Goal: Information Seeking & Learning: Learn about a topic

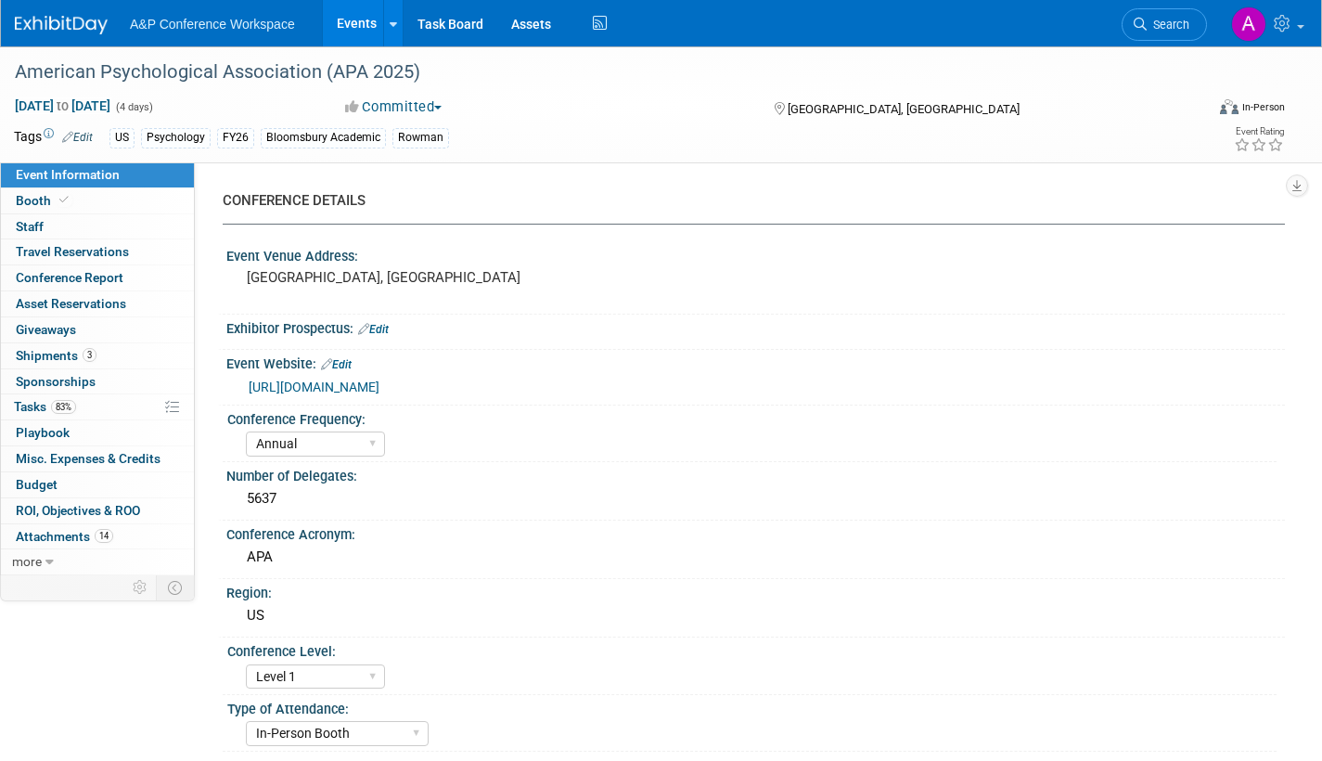
select select "Annual"
select select "Level 1"
select select "In-Person Booth"
select select "Psychology"
select select "Bloomsbury Academic"
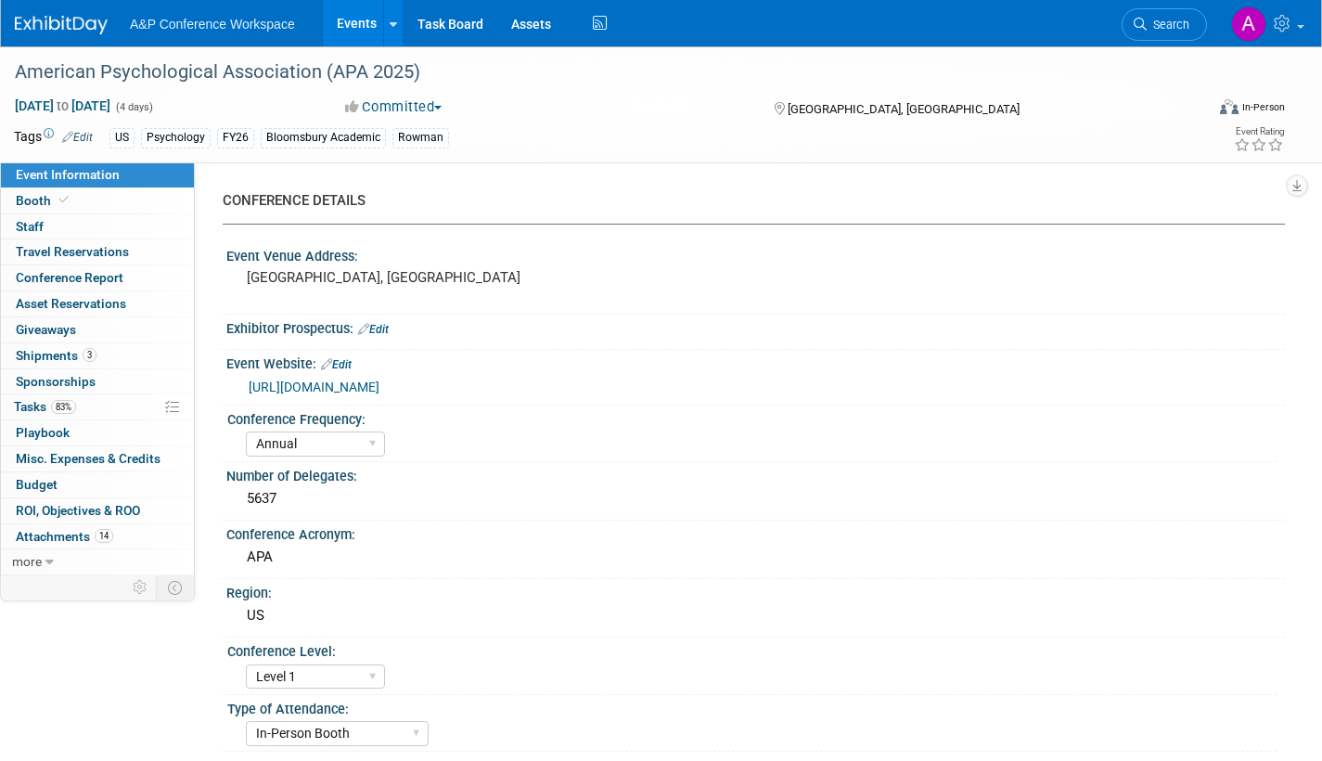
select select "[PERSON_NAME]"
select select "Networking/Commissioning"
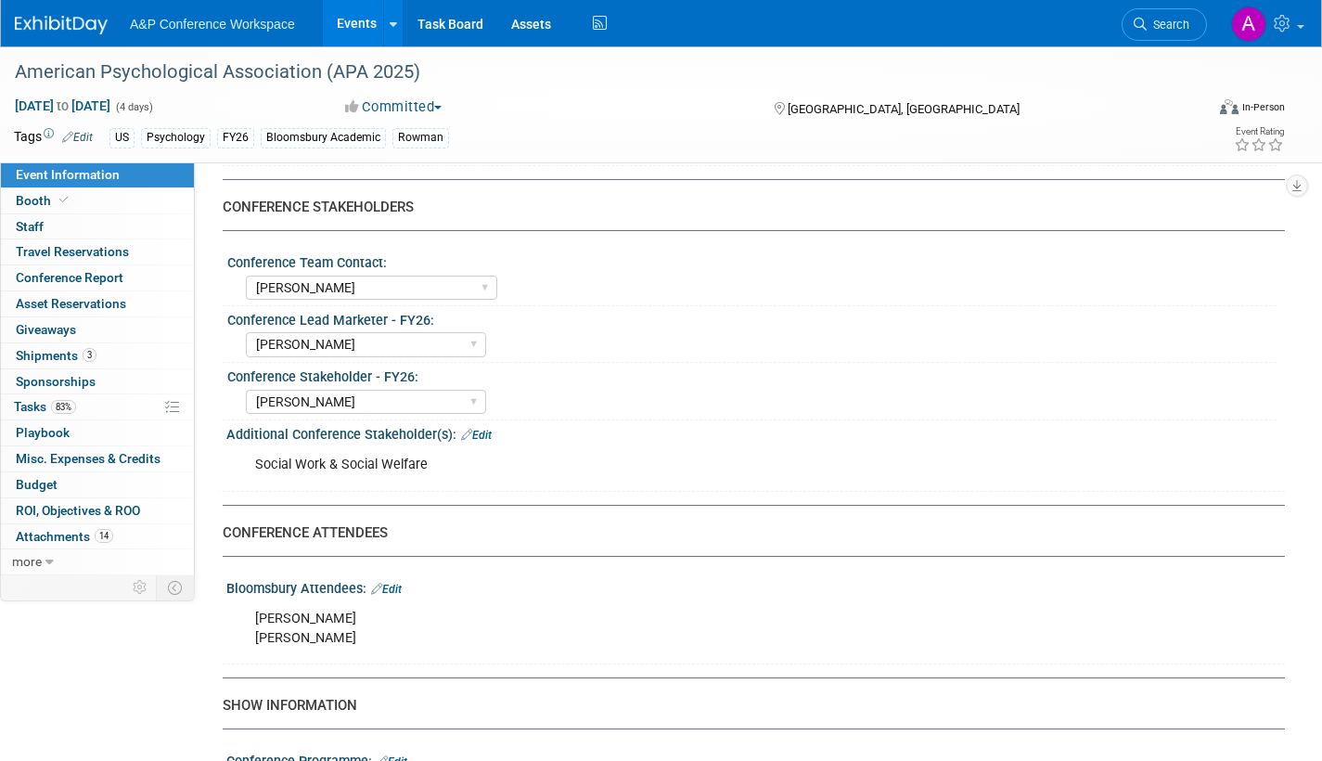
scroll to position [928, 0]
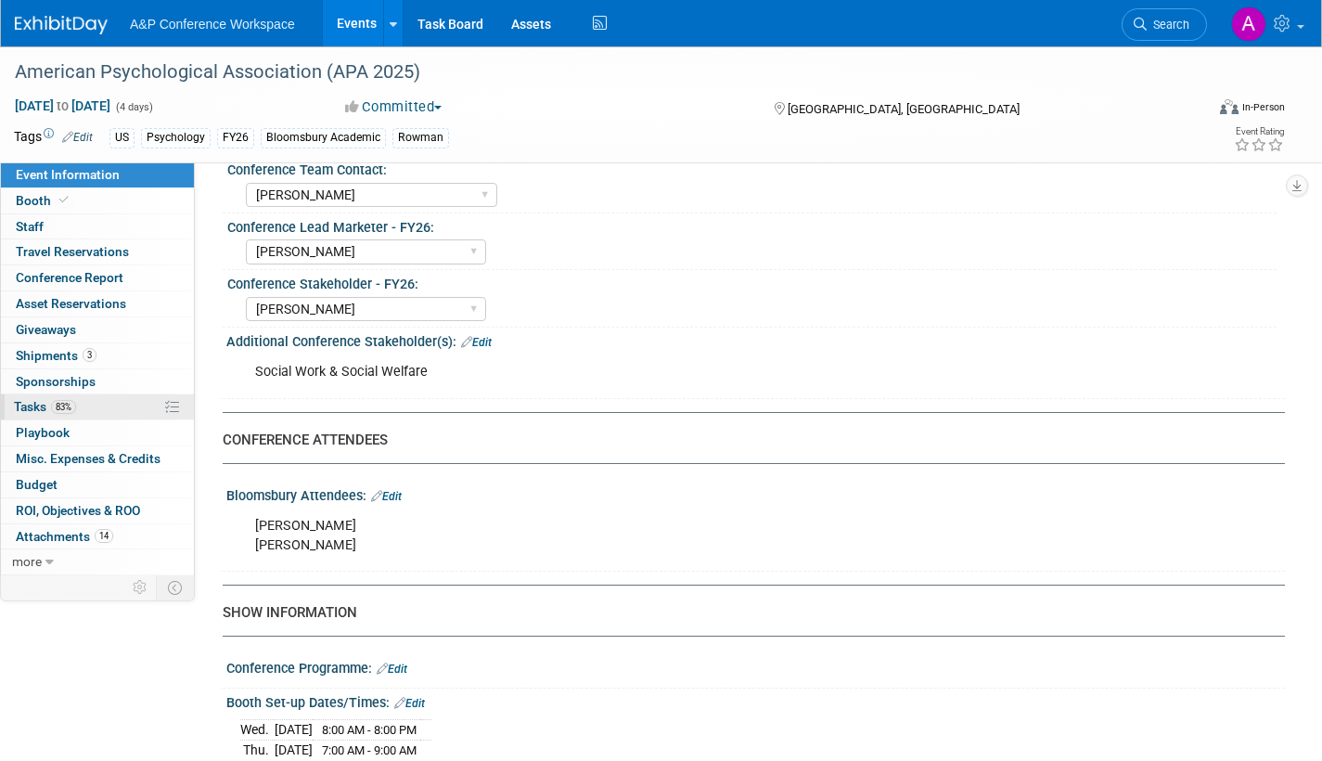
click at [30, 405] on span "Tasks 83%" at bounding box center [45, 406] width 62 height 15
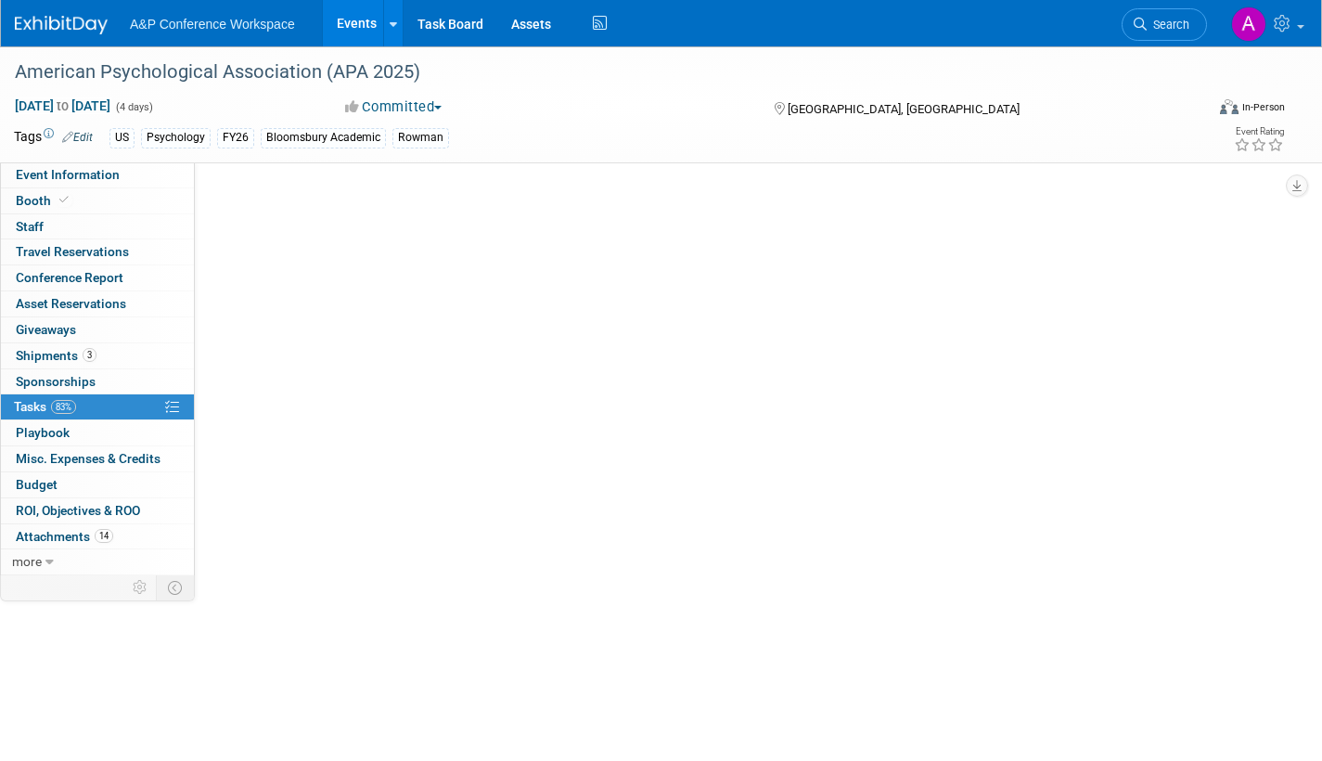
scroll to position [0, 0]
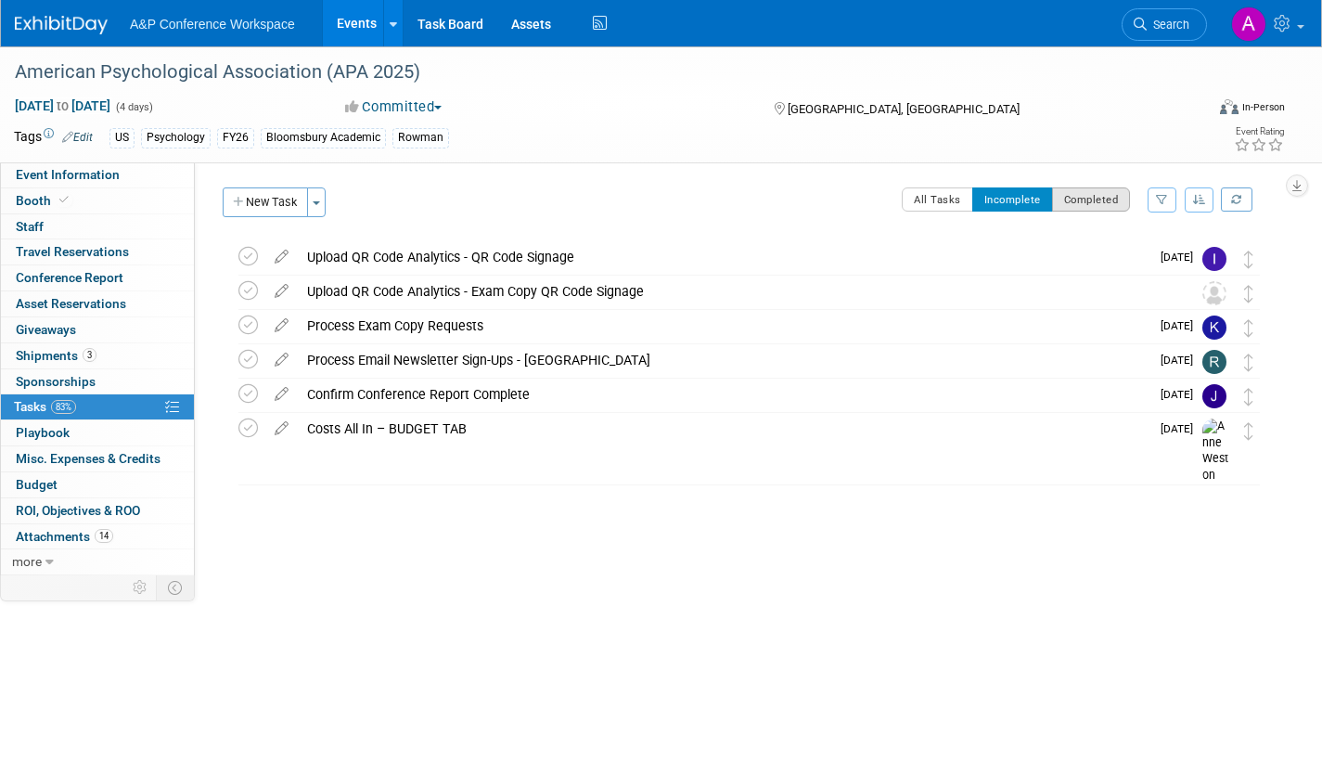
click at [1110, 186] on div "CONFERENCE DETAILS Event Venue Address: [GEOGRAPHIC_DATA], [GEOGRAPHIC_DATA] Ex…" at bounding box center [740, 368] width 1090 height 413
click at [1112, 195] on button "Completed" at bounding box center [1091, 199] width 79 height 24
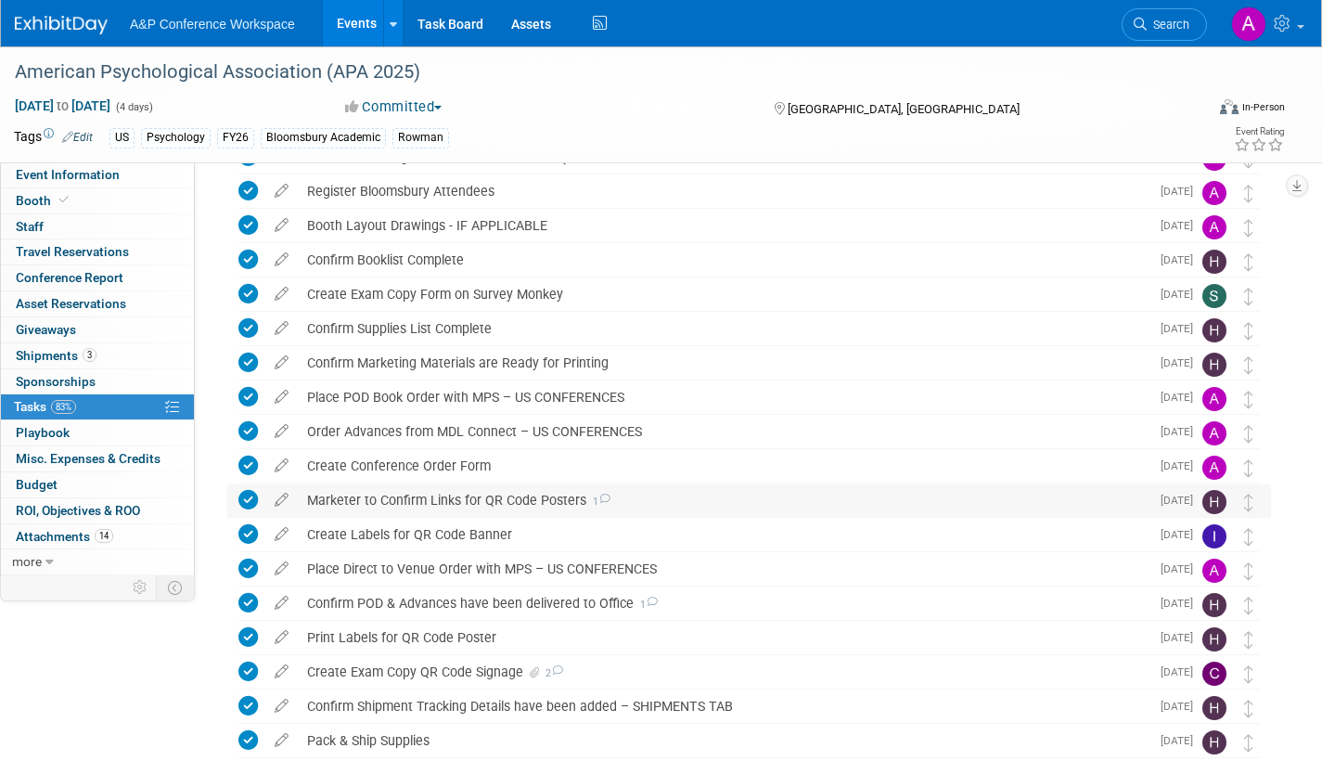
scroll to position [371, 0]
click at [606, 496] on icon at bounding box center [604, 498] width 12 height 10
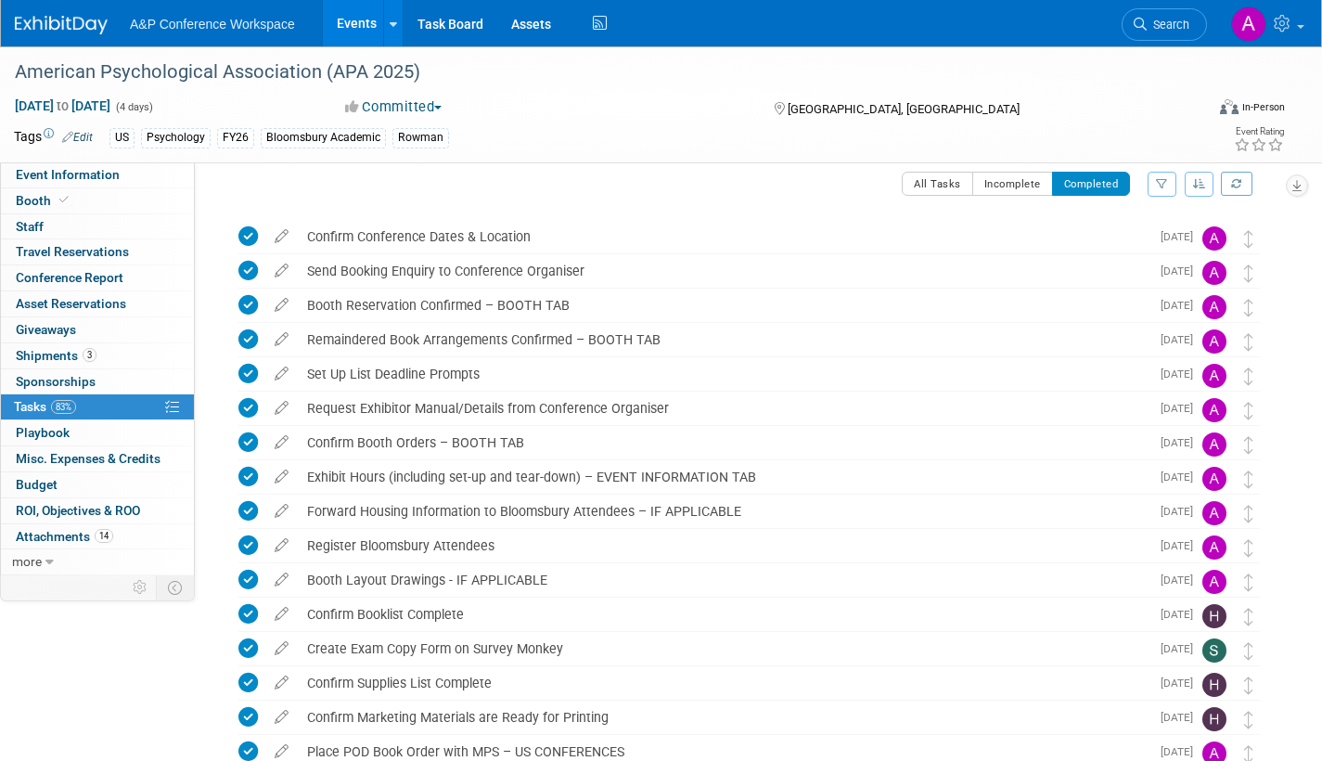
scroll to position [0, 0]
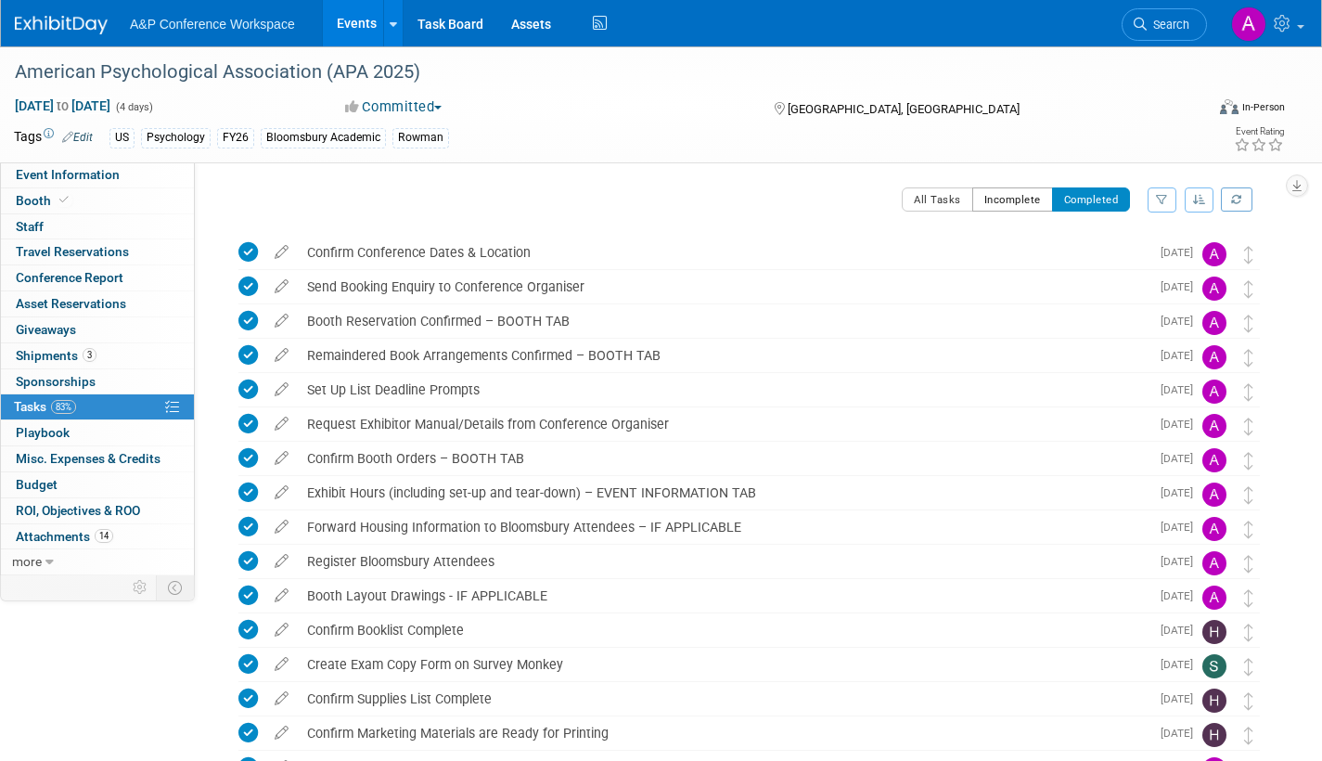
click at [1002, 198] on button "Incomplete" at bounding box center [1012, 199] width 81 height 24
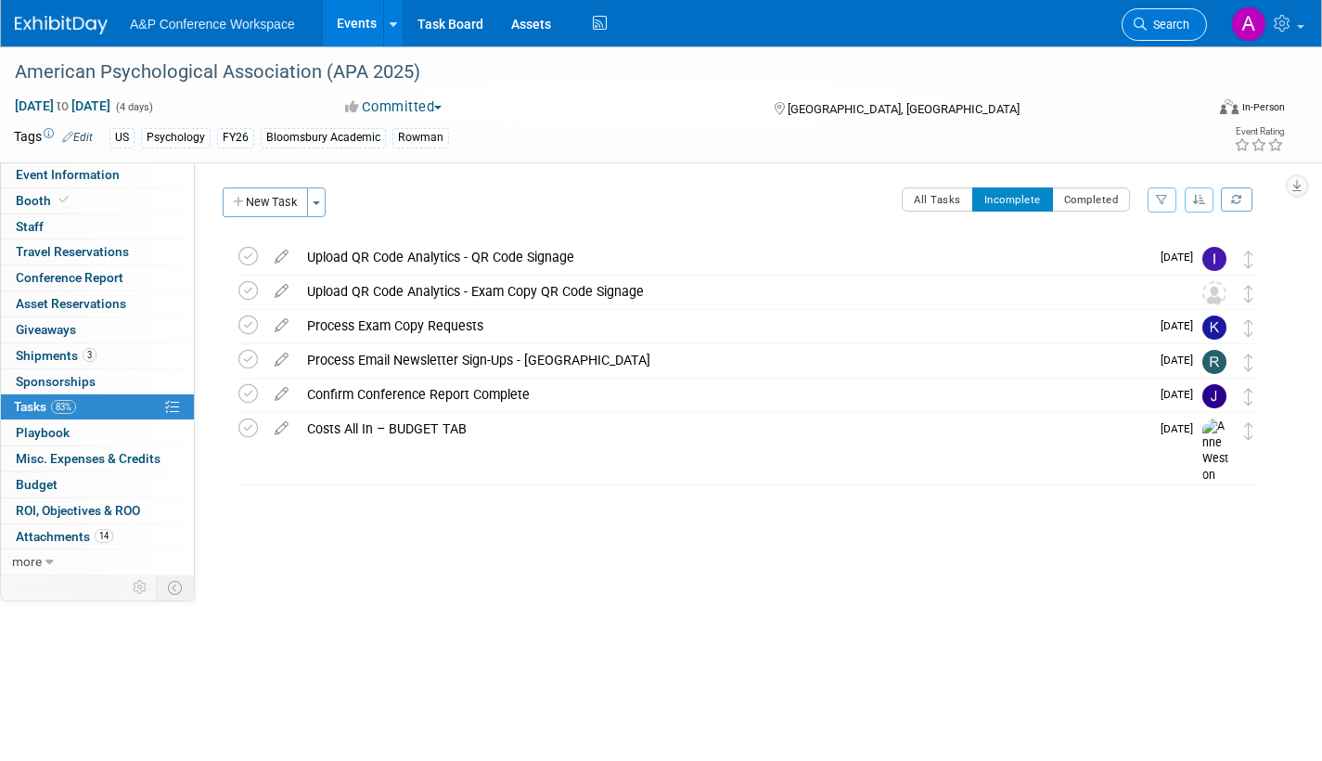
click at [1179, 31] on span "Search" at bounding box center [1168, 25] width 43 height 14
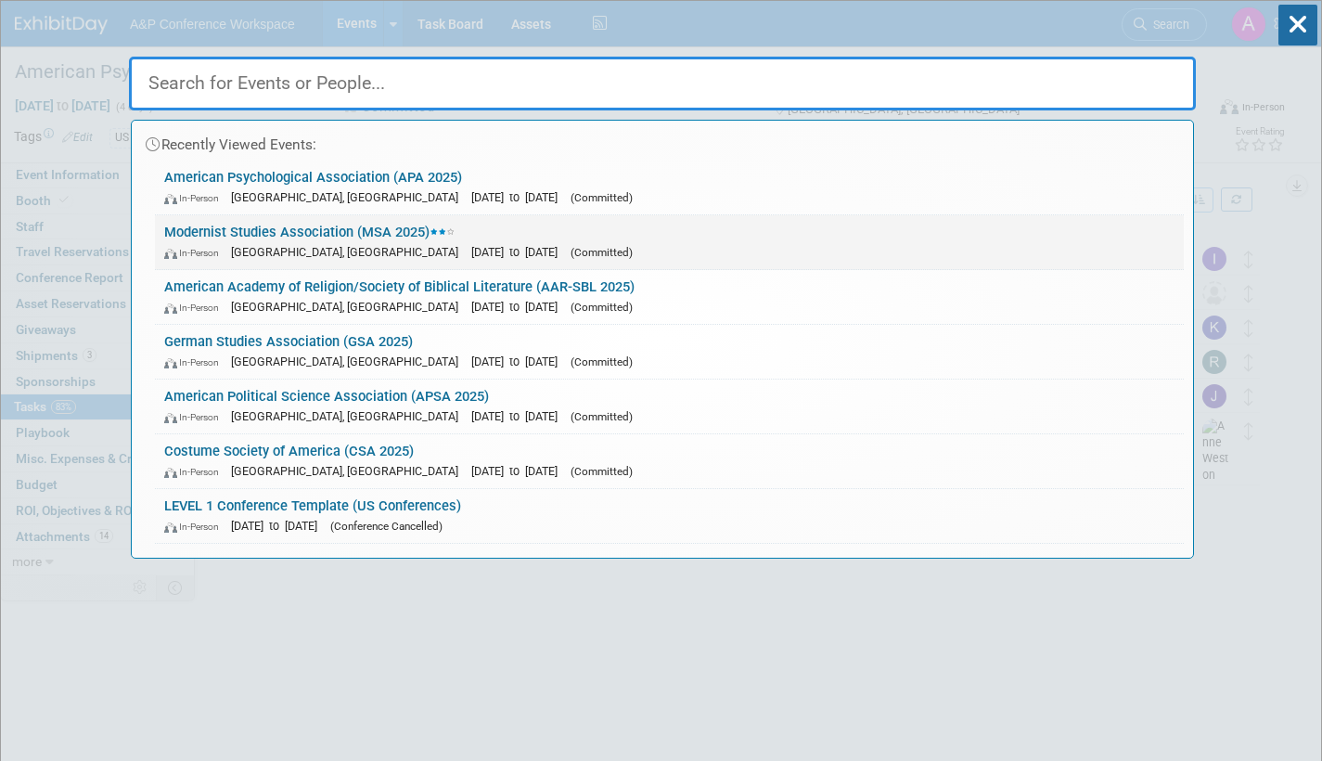
click at [369, 237] on link "Modernist Studies Association (MSA 2025) In-Person [GEOGRAPHIC_DATA], [GEOGRAPH…" at bounding box center [669, 242] width 1029 height 54
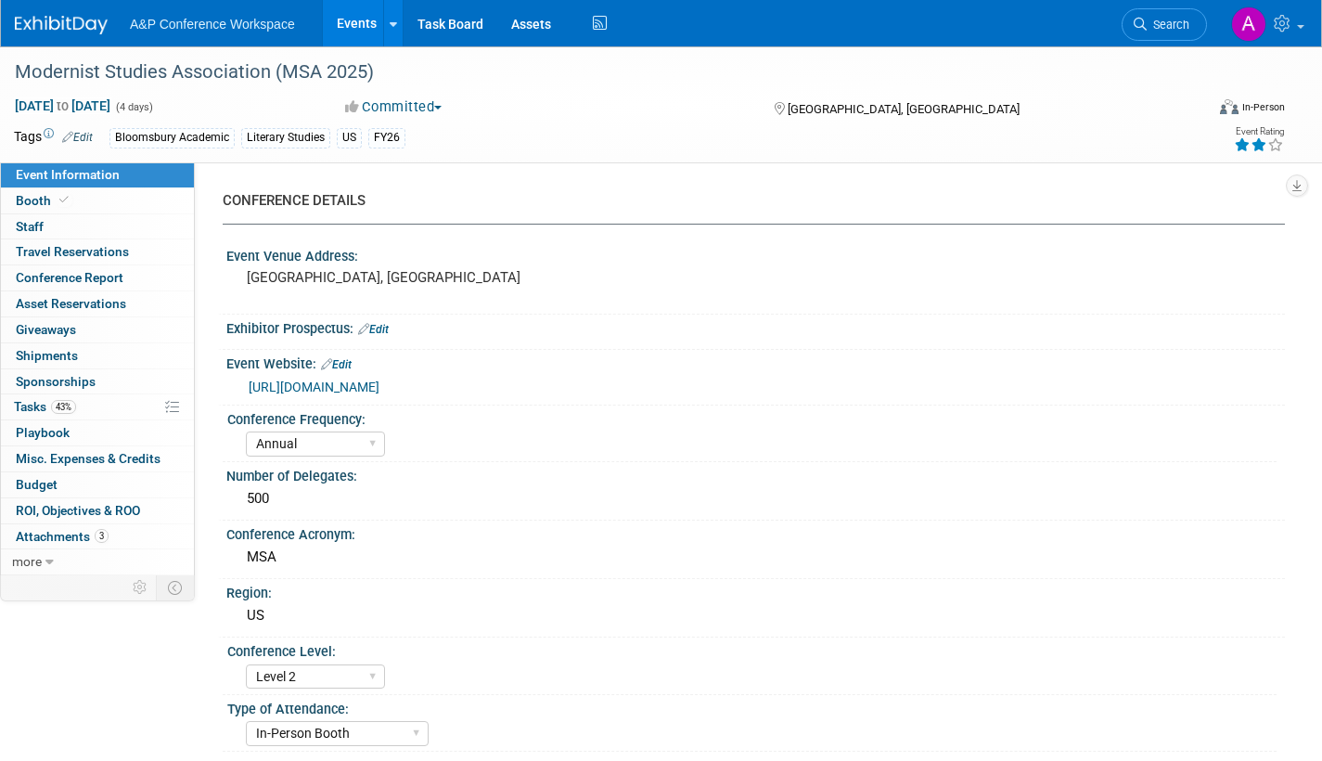
select select "Annual"
select select "Level 2"
select select "In-Person Booth"
select select "Literary Studies"
select select "Bloomsbury Academic"
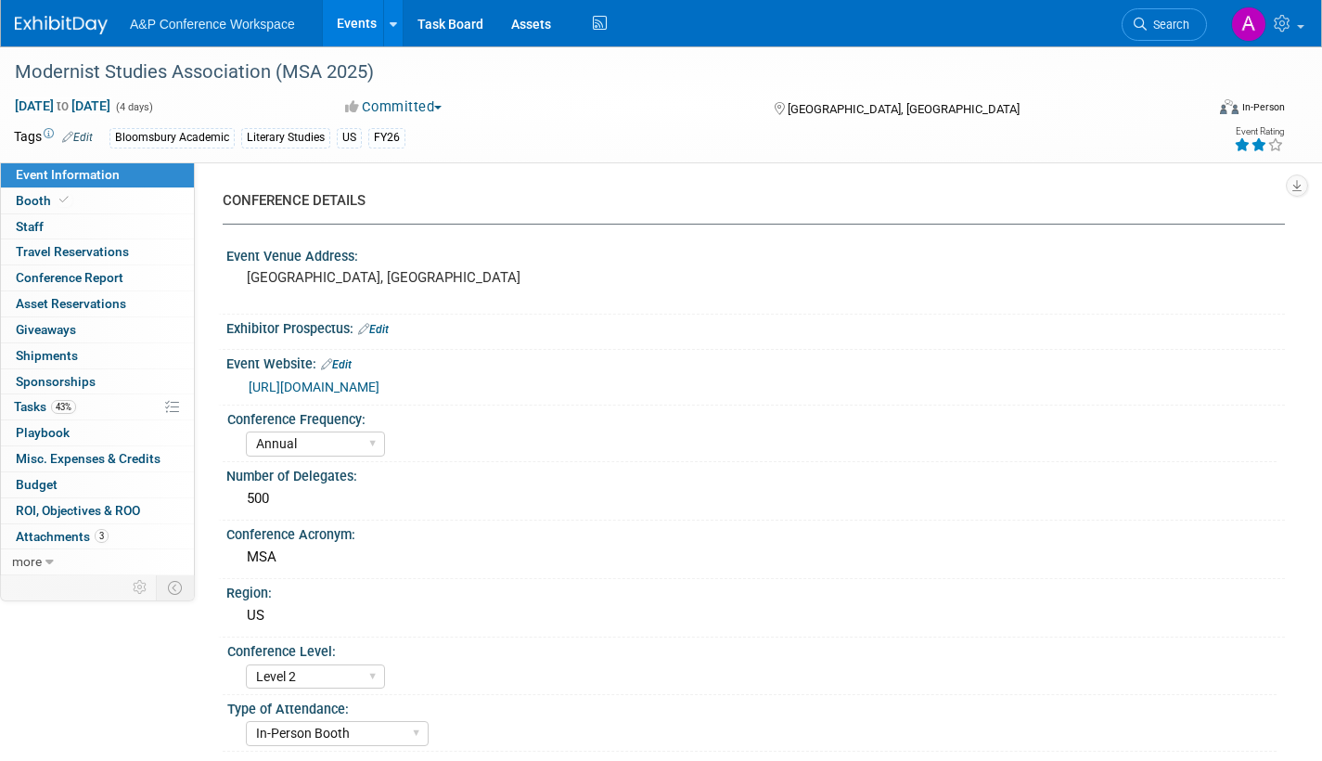
select select "[PERSON_NAME]"
select select "Brand/Subject Presence​"
click at [28, 407] on span "Tasks 43%" at bounding box center [45, 406] width 62 height 15
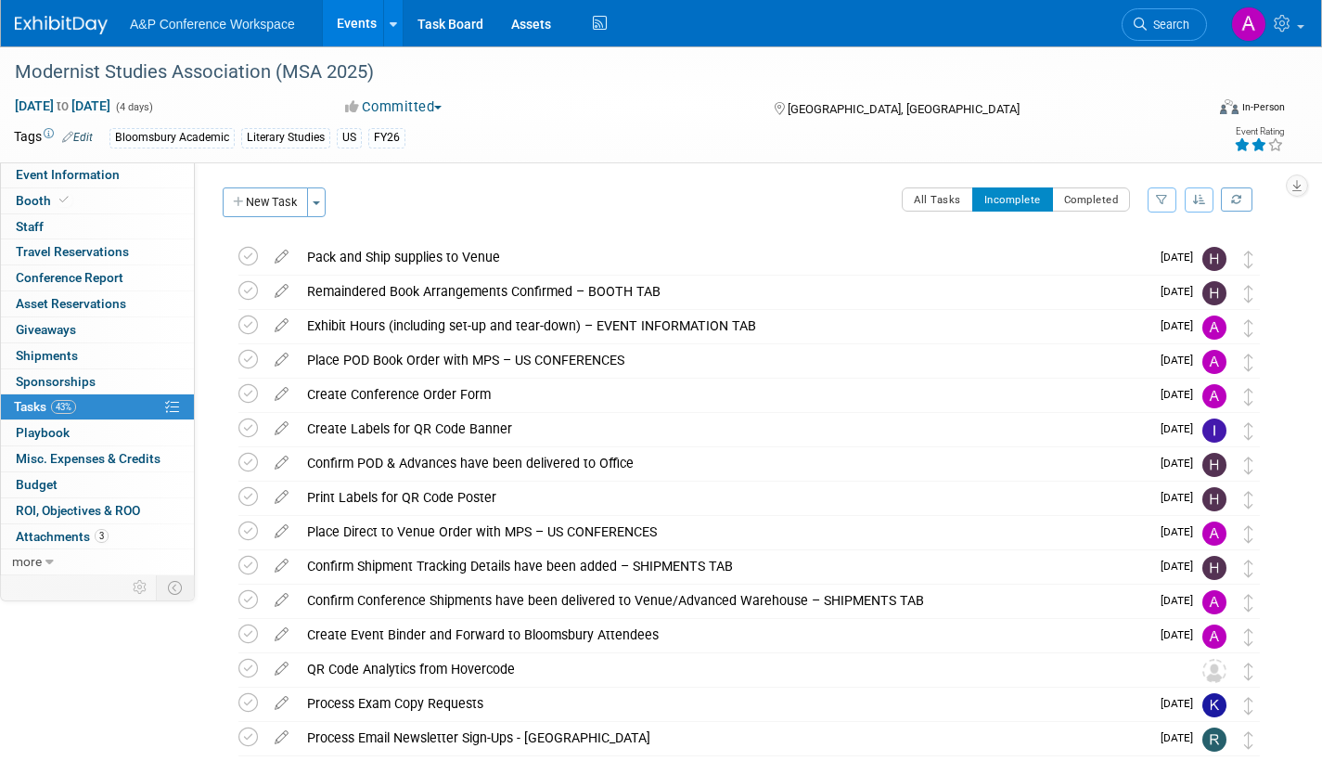
click at [1156, 30] on span "Search" at bounding box center [1168, 25] width 43 height 14
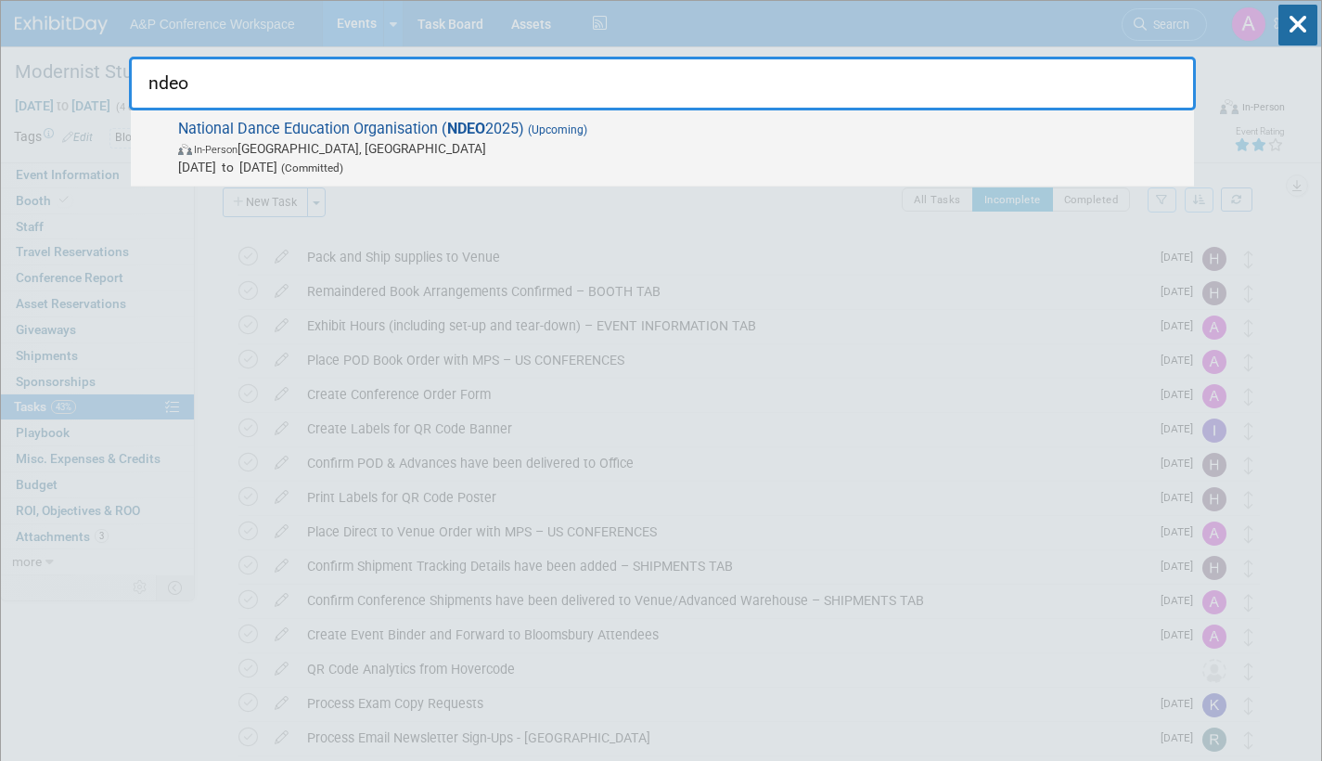
type input "ndeo"
click at [388, 140] on span "In-Person Detroit, MI" at bounding box center [681, 148] width 1006 height 19
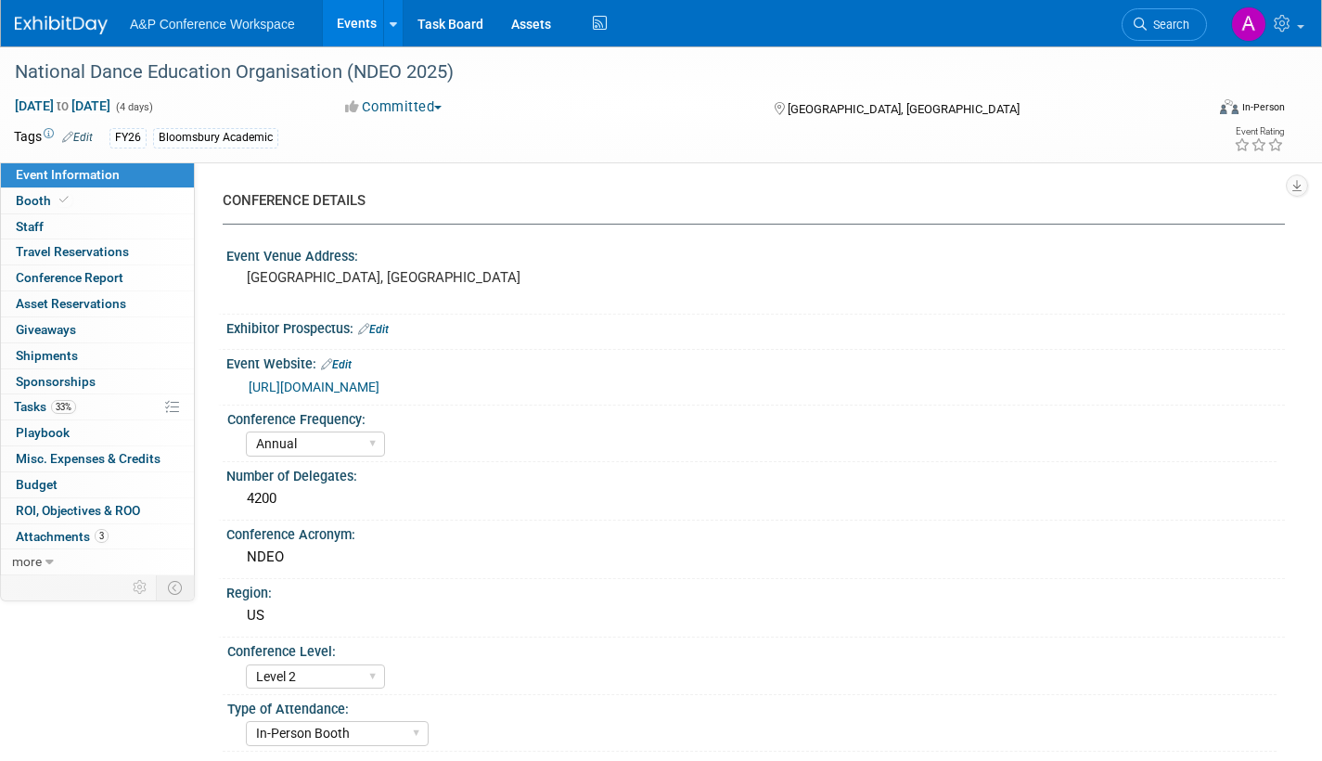
select select "Annual"
select select "Level 2"
select select "In-Person Booth"
select select "Drama & Performance Studies"
select select "Methuen Drama"
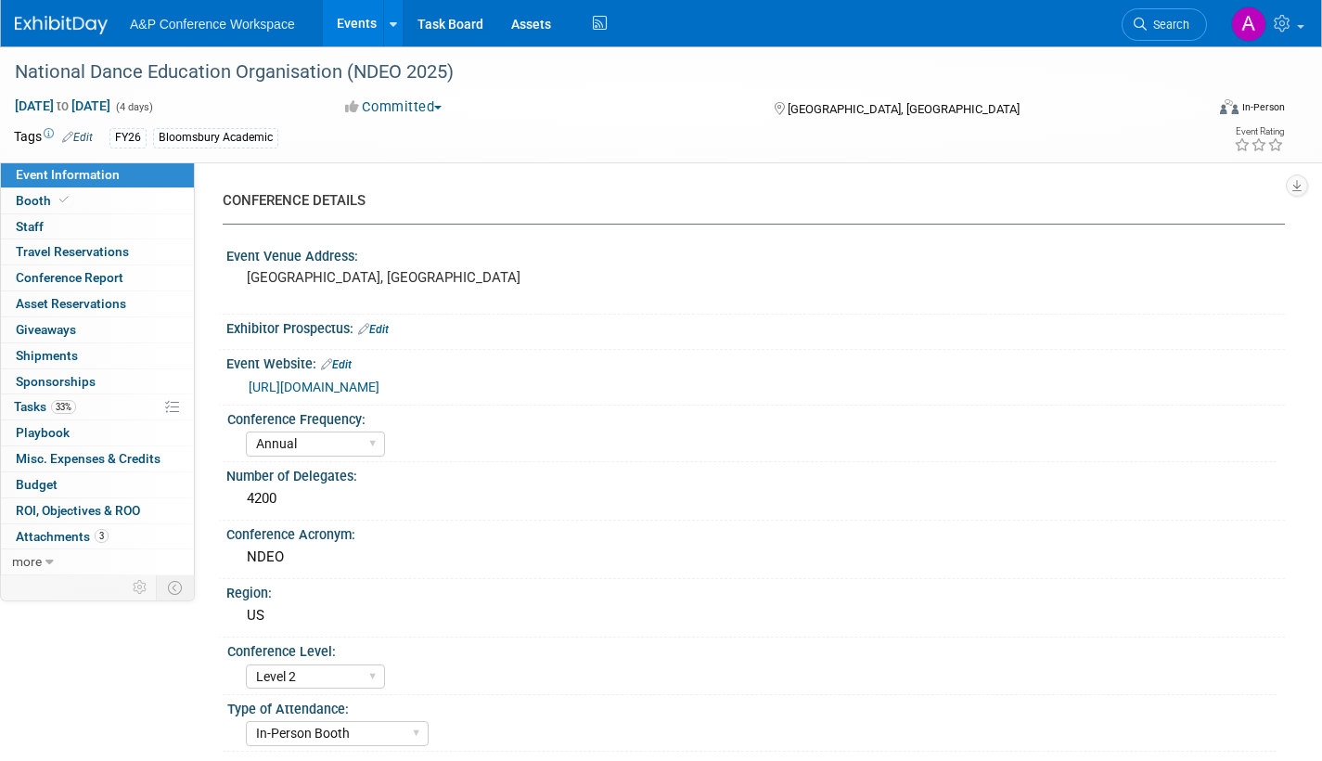
select select "[PERSON_NAME]"
select select "Networking/Commissioning"
click at [32, 406] on span "Tasks 33%" at bounding box center [45, 406] width 62 height 15
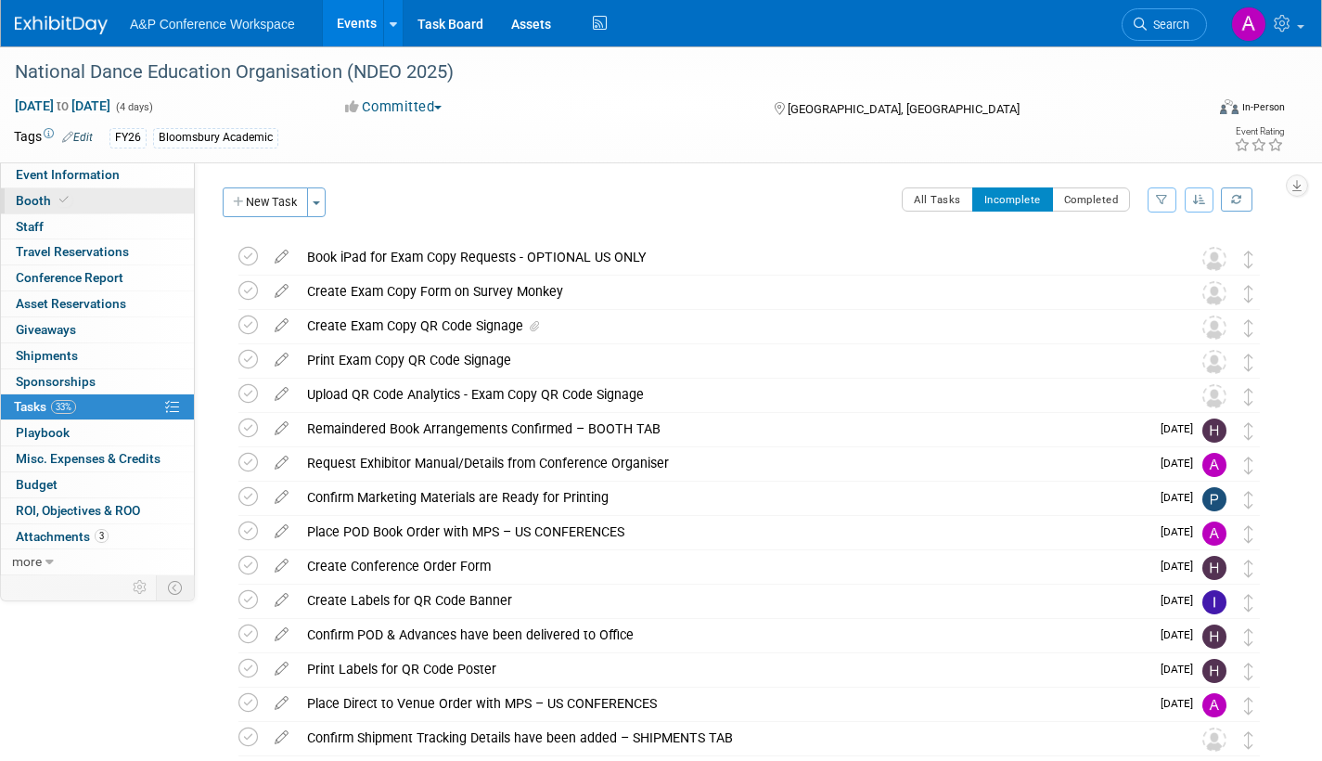
click at [43, 203] on span "Booth" at bounding box center [44, 200] width 57 height 15
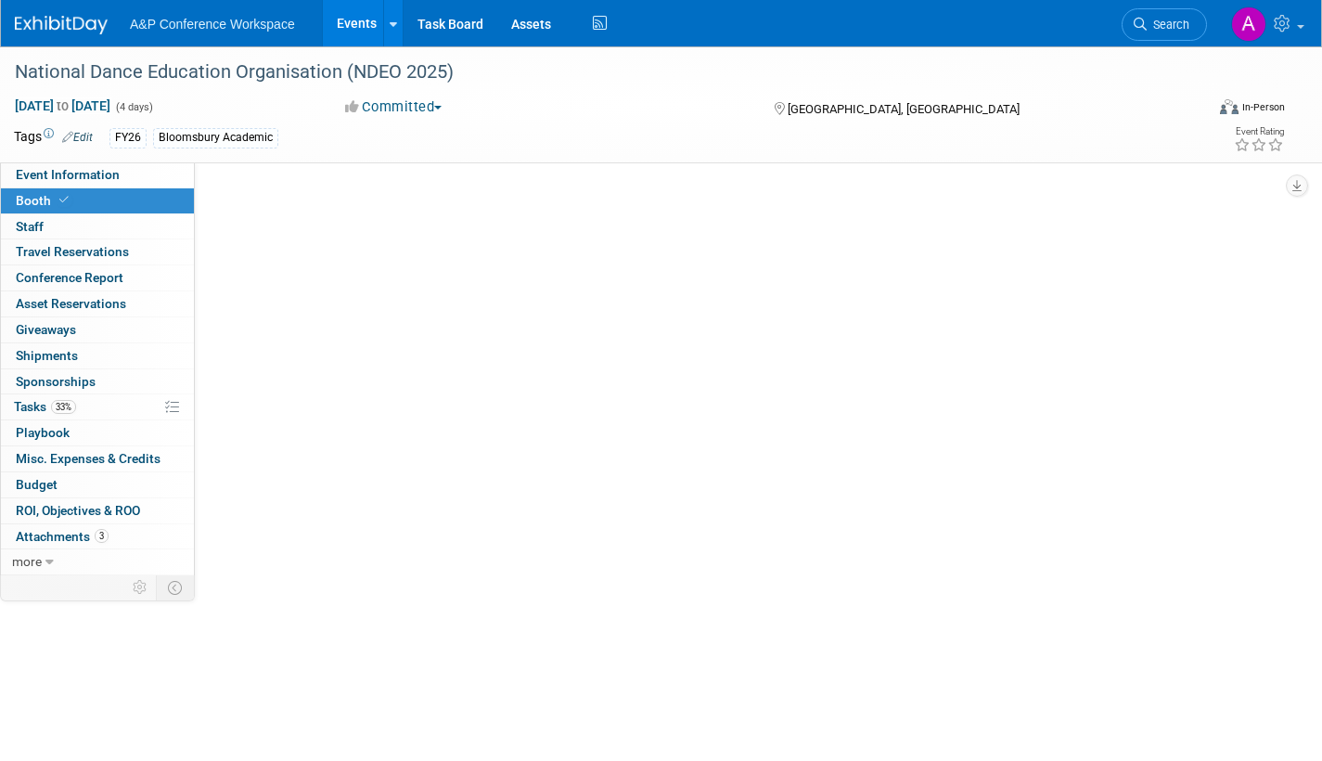
select select "BUMD"
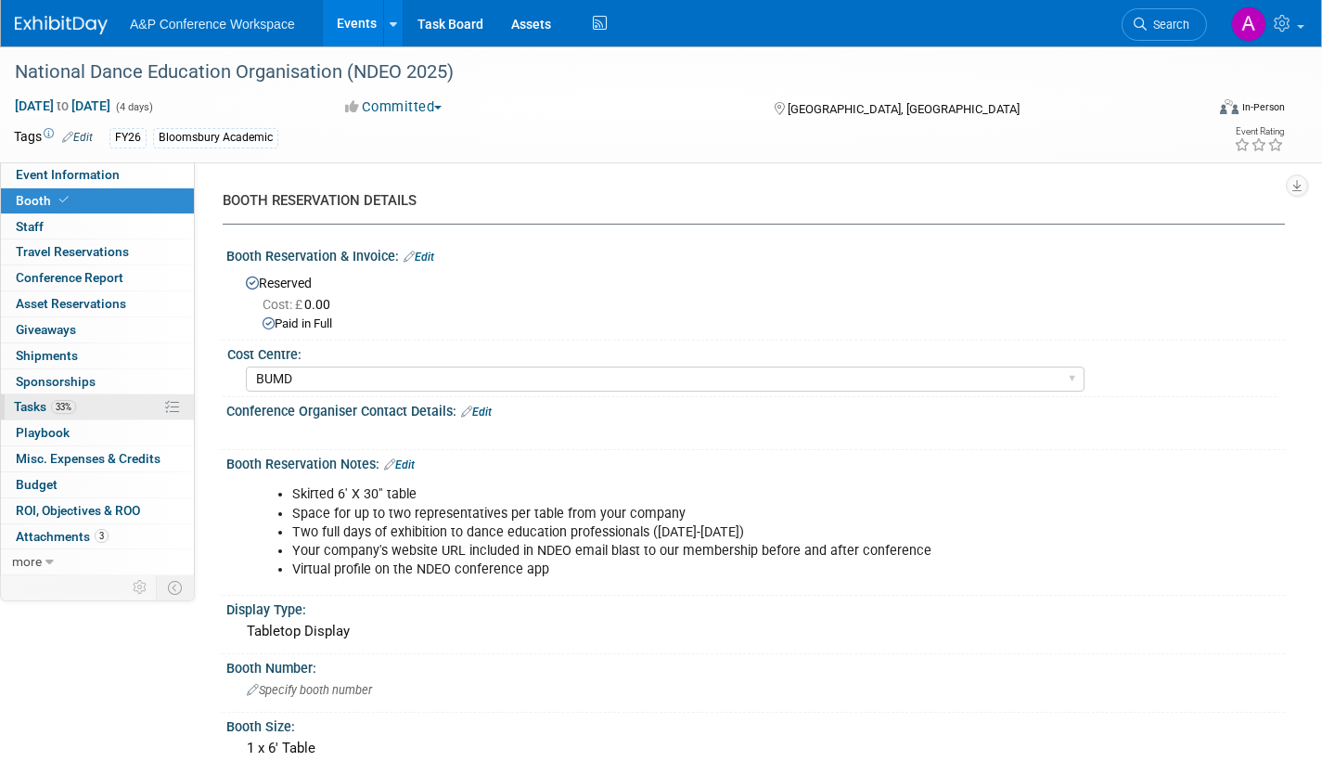
click at [35, 403] on span "Tasks 33%" at bounding box center [45, 406] width 62 height 15
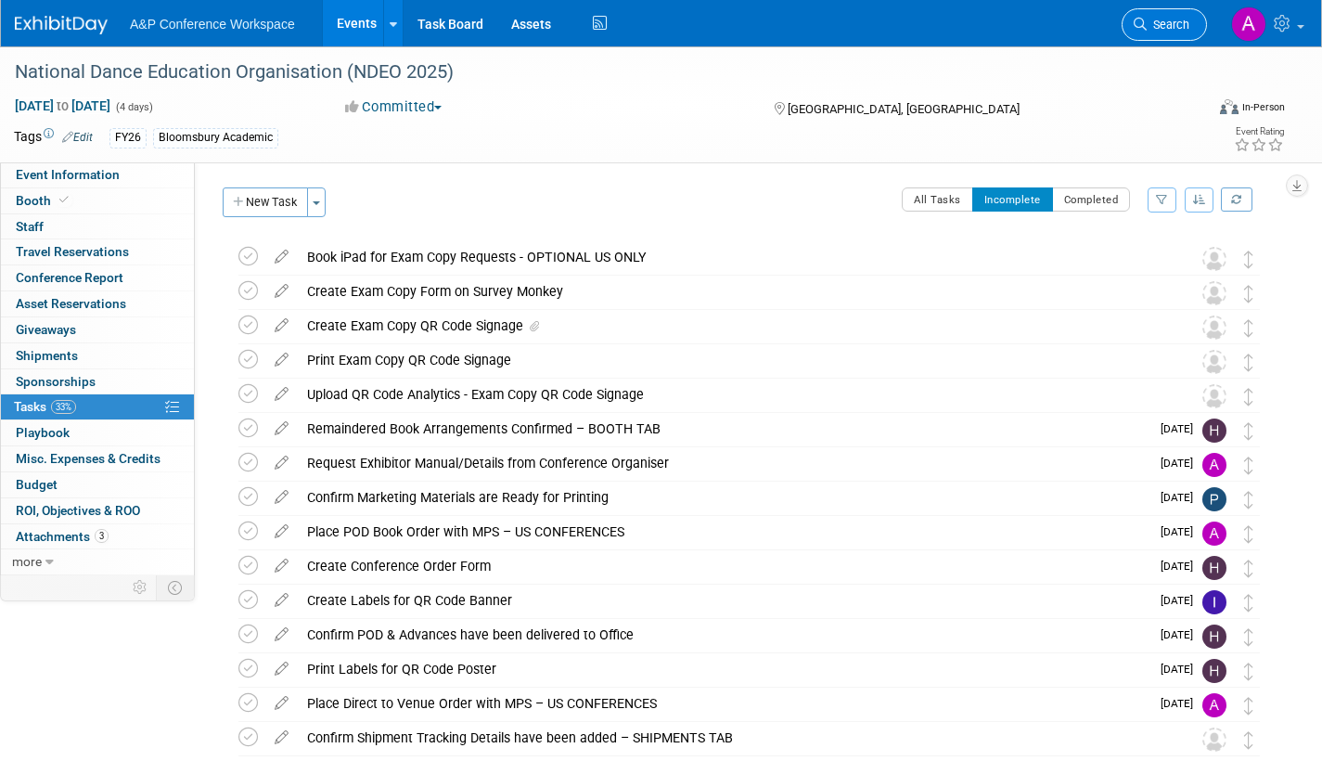
click at [1154, 23] on span "Search" at bounding box center [1168, 25] width 43 height 14
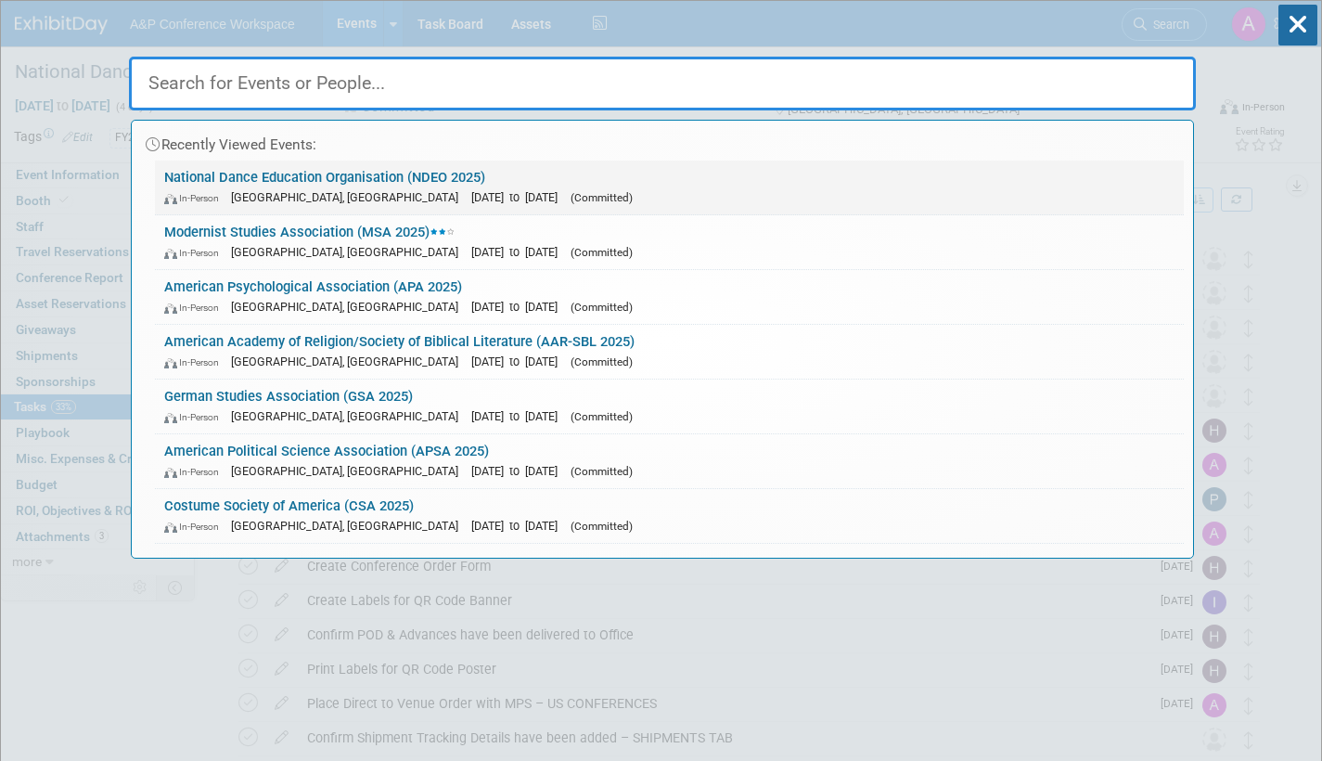
click at [438, 187] on div "In-Person Detroit, MI Oct 3, 2025 to Oct 6, 2025 (Committed)" at bounding box center [669, 196] width 1010 height 19
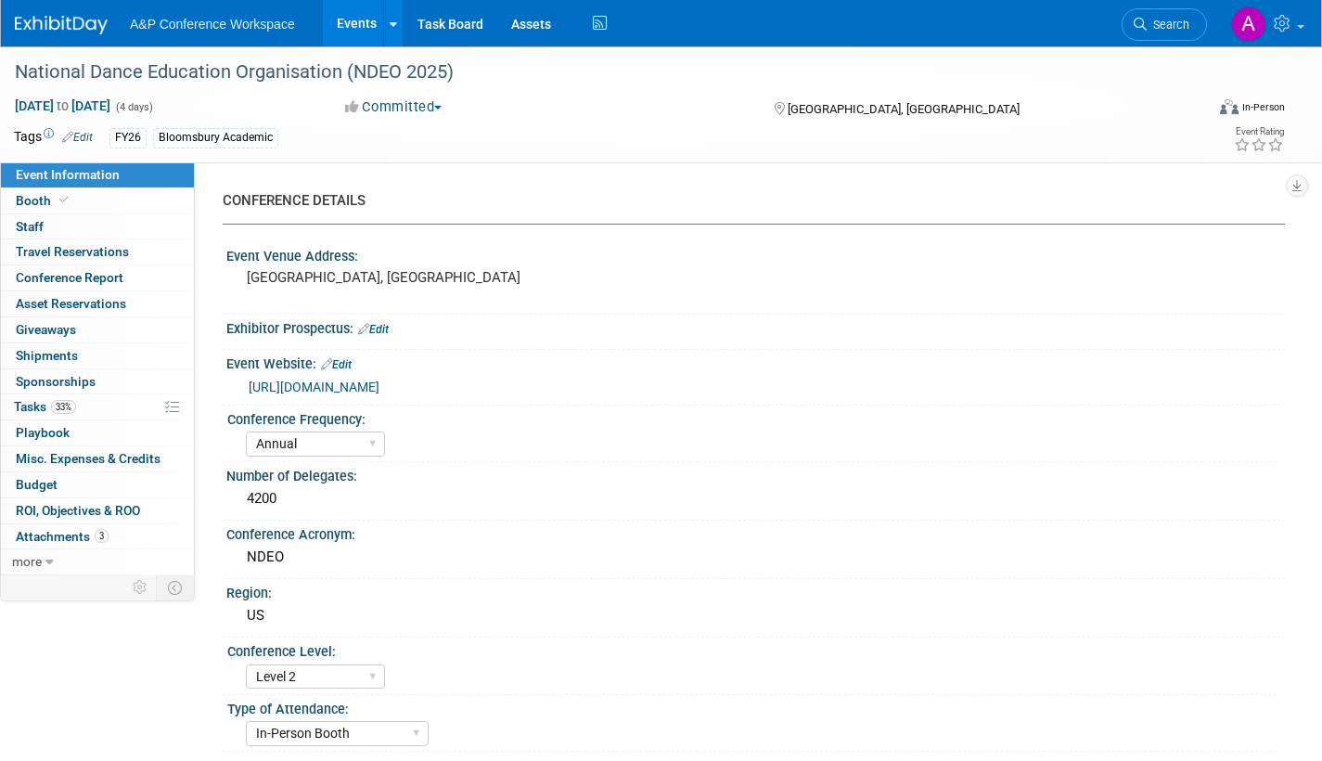
select select "Annual"
select select "Level 2"
select select "In-Person Booth"
select select "Drama & Performance Studies"
select select "Methuen Drama"
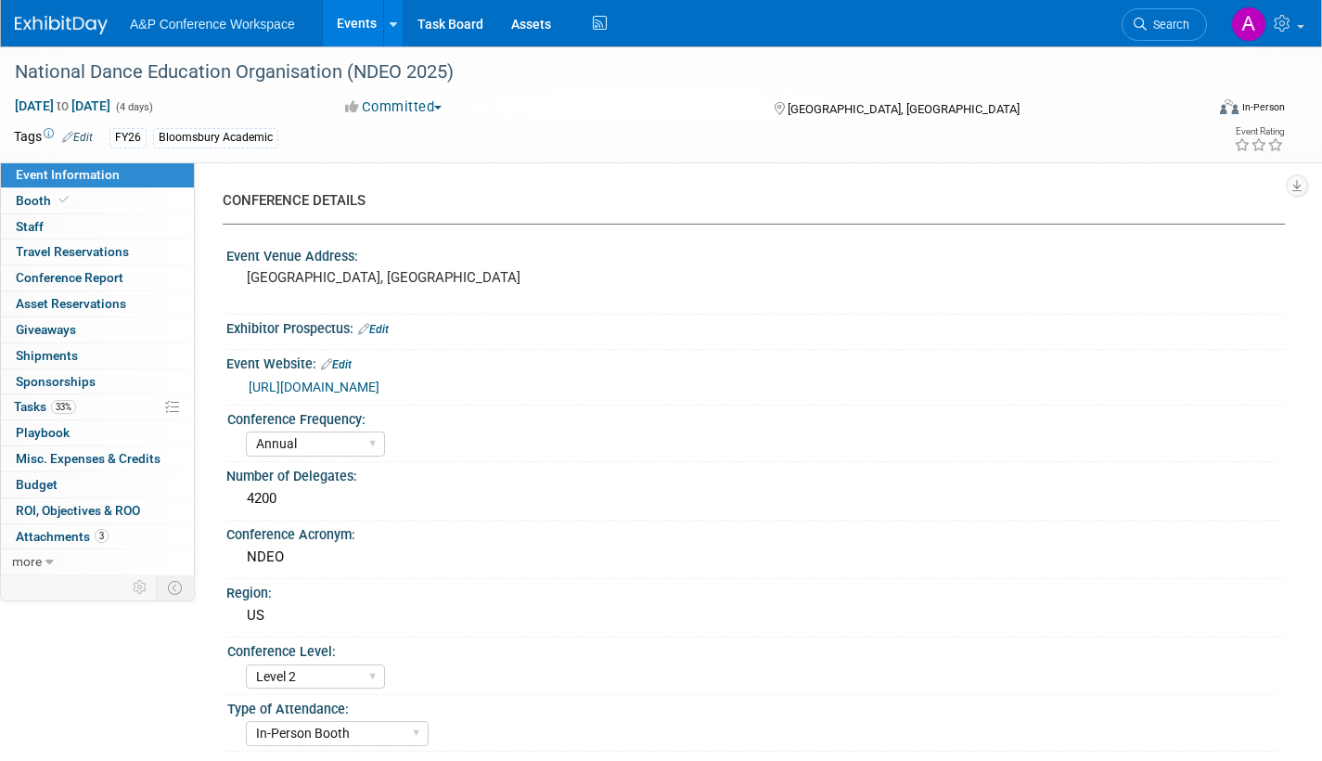
select select "[PERSON_NAME]"
select select "Networking/Commissioning"
